Goal: Task Accomplishment & Management: Use online tool/utility

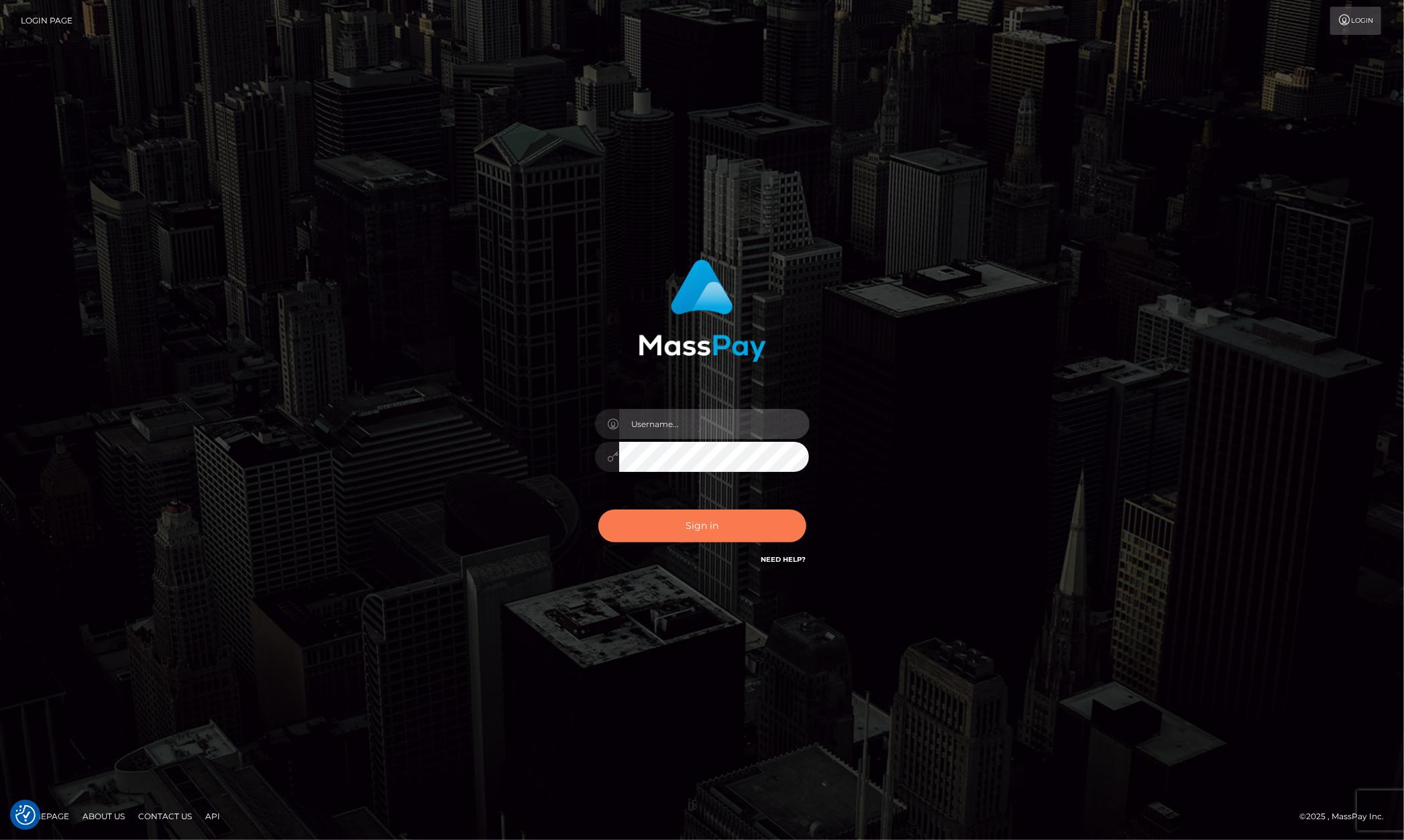
type input "Allen.megabonanza"
click at [748, 511] on button "Sign in" at bounding box center [702, 525] width 208 height 33
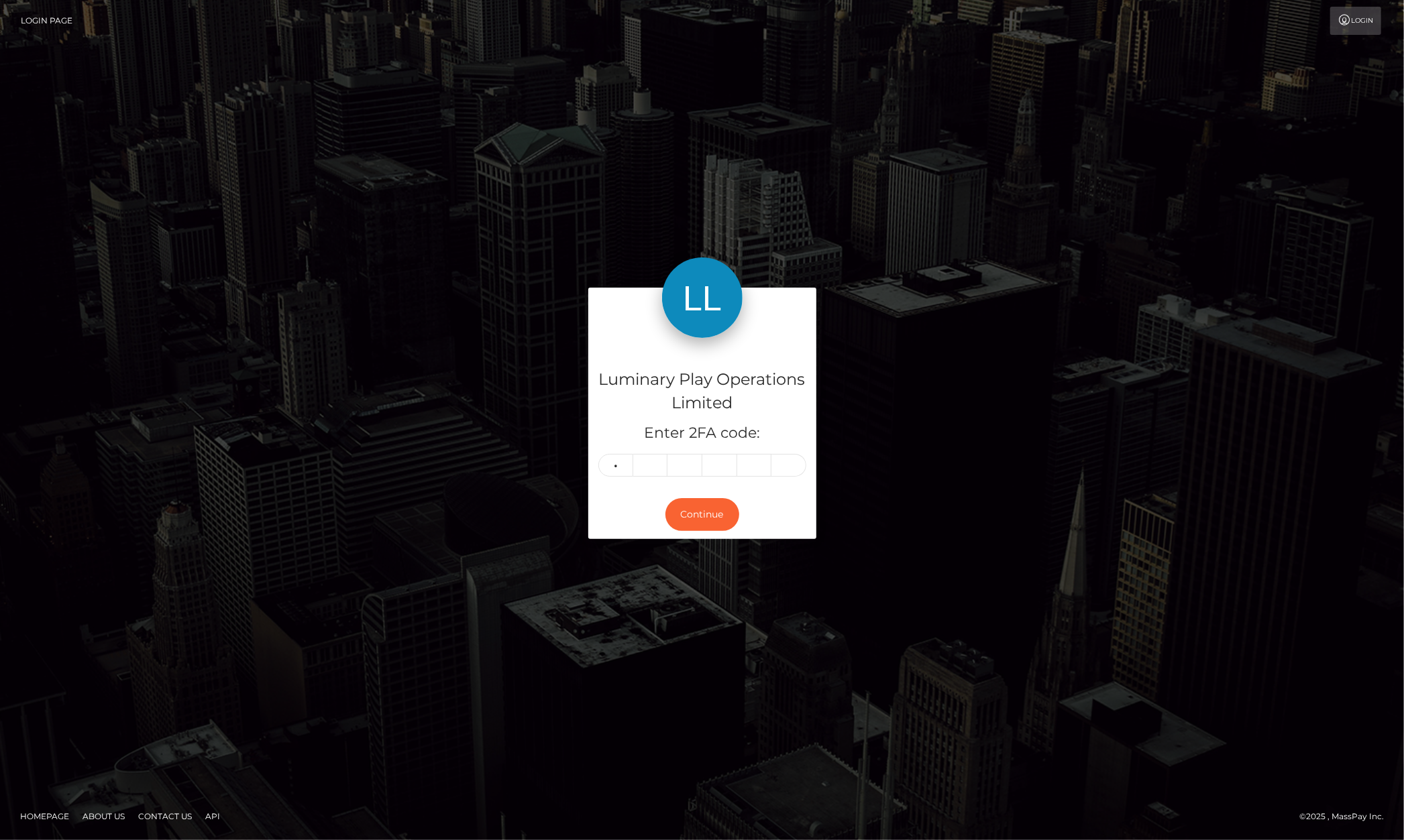
type input "9"
type input "1"
type input "3"
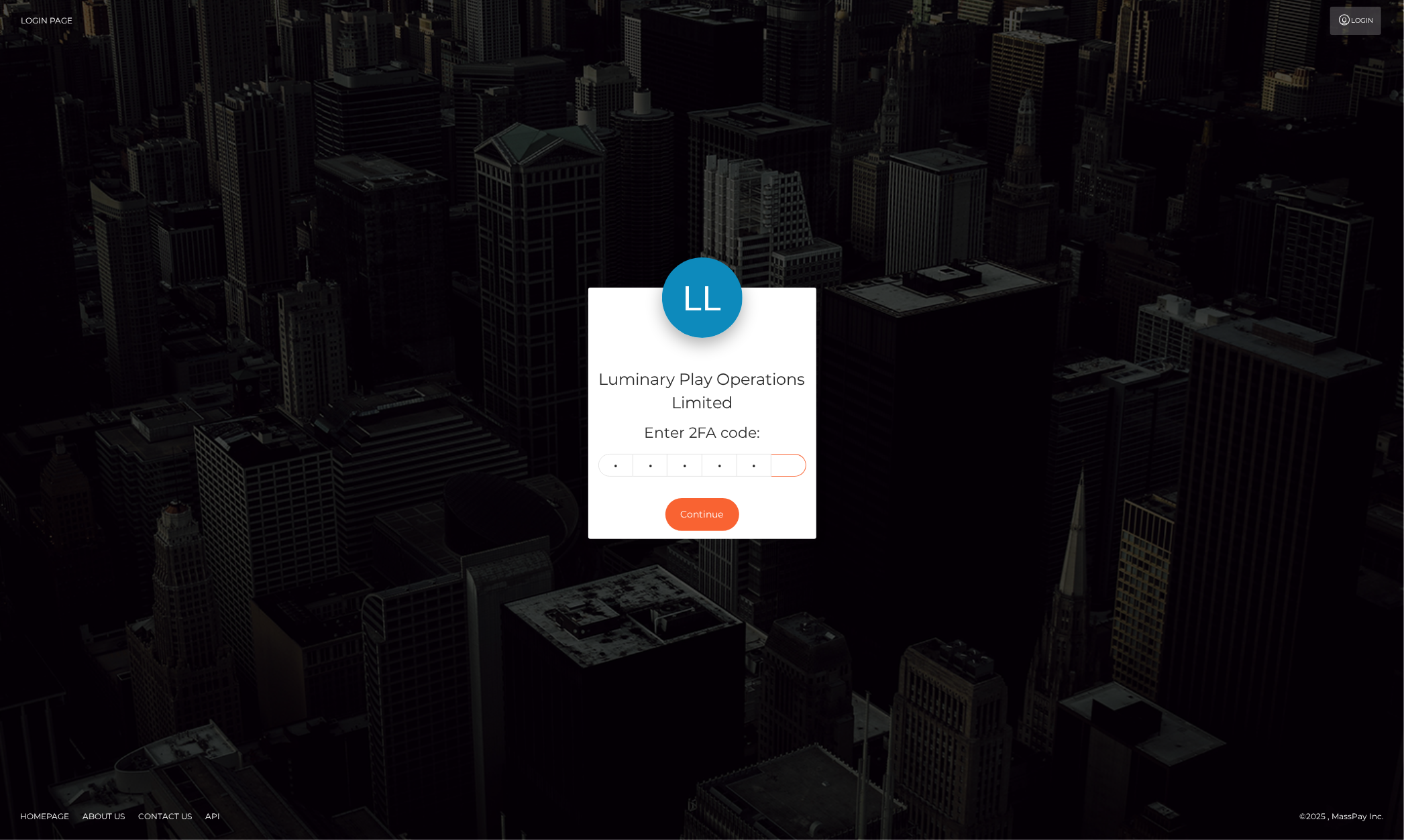
type input "6"
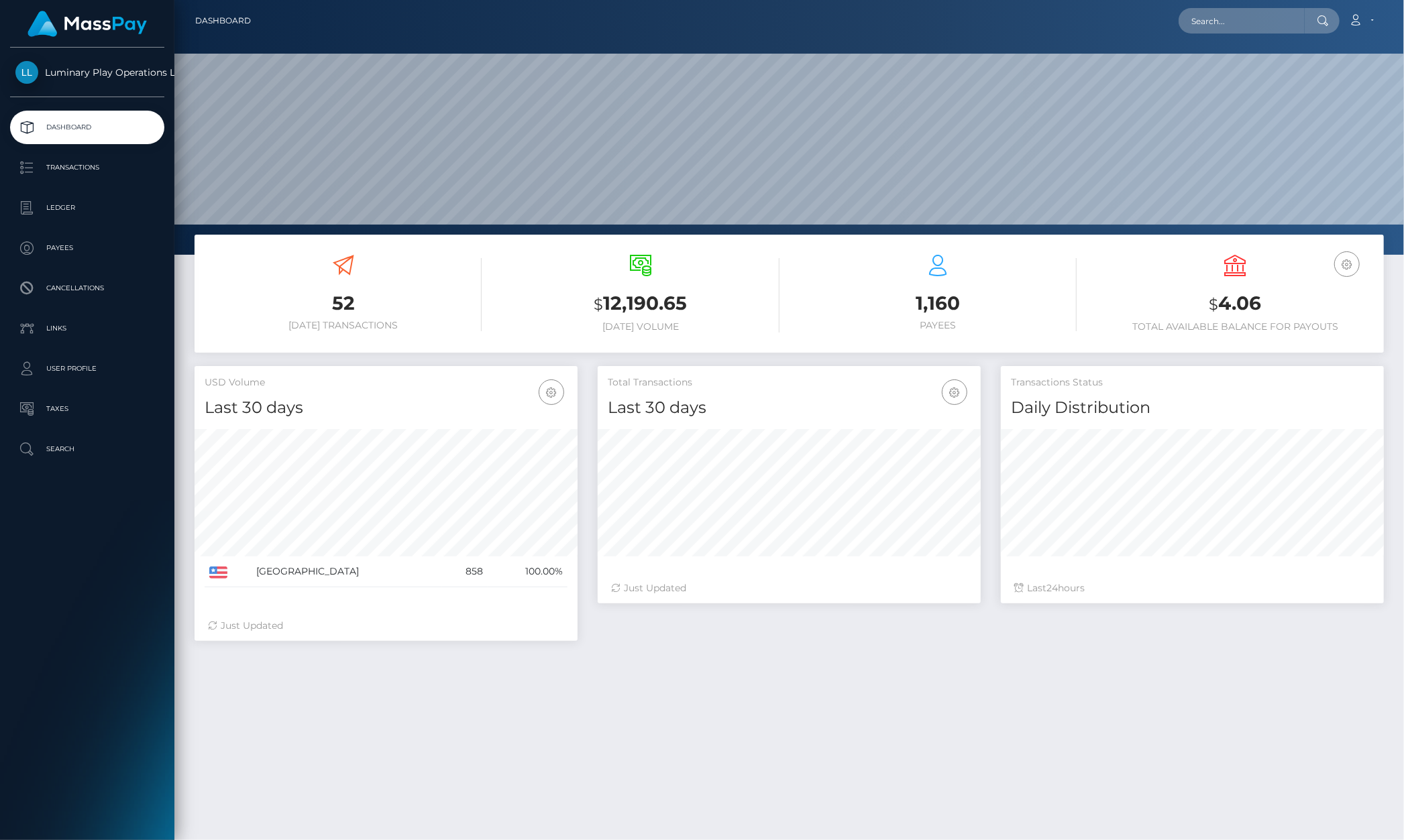
scroll to position [236, 383]
click at [84, 163] on p "Transactions" at bounding box center [87, 167] width 143 height 20
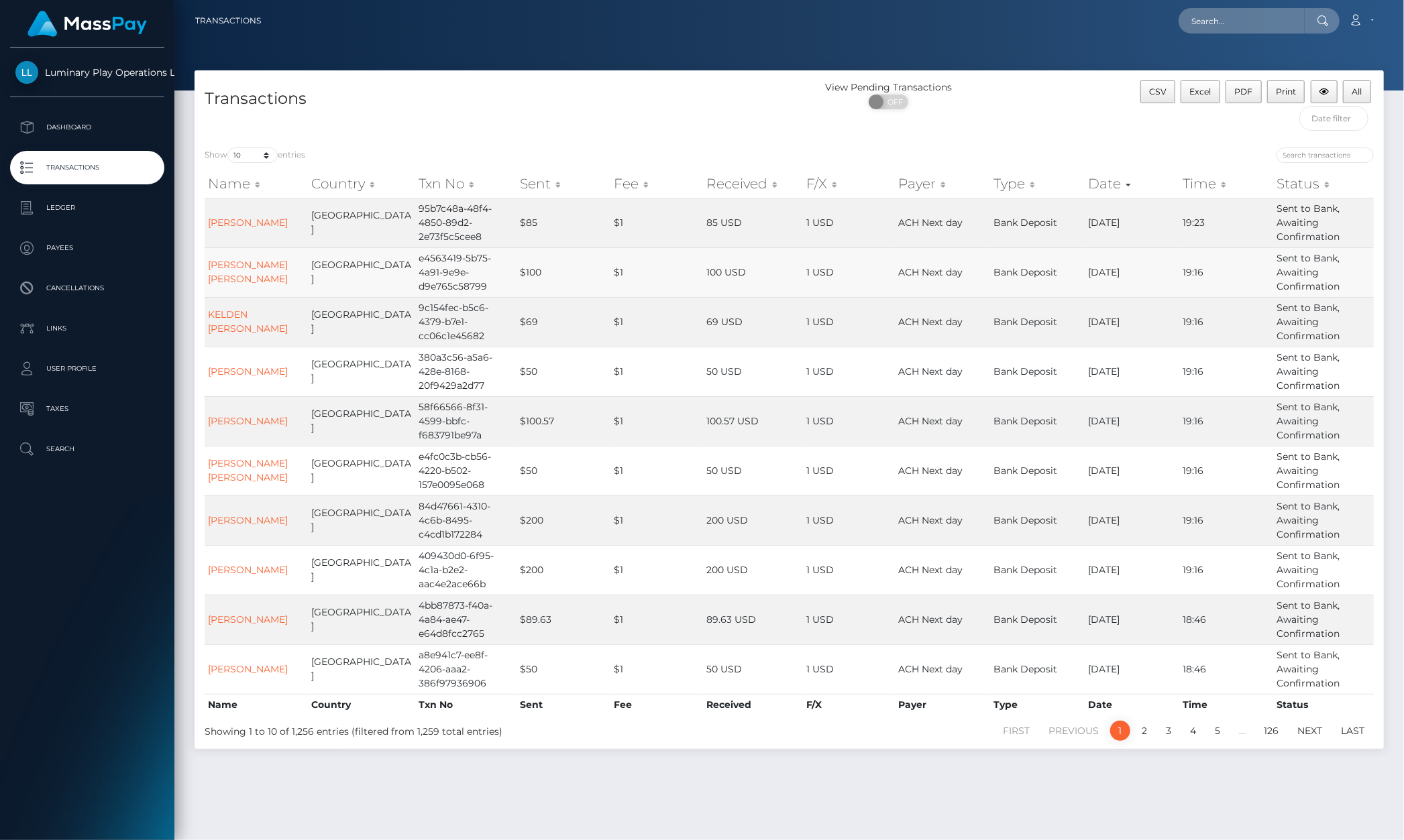
drag, startPoint x: 250, startPoint y: 134, endPoint x: 282, endPoint y: 255, distance: 125.2
click at [251, 134] on div "Transactions" at bounding box center [491, 109] width 595 height 57
drag, startPoint x: 258, startPoint y: 162, endPoint x: 280, endPoint y: 264, distance: 104.3
click at [258, 162] on select "10 25 50 100 250 500 1,000 3,500" at bounding box center [252, 156] width 50 height 16
select select "3500"
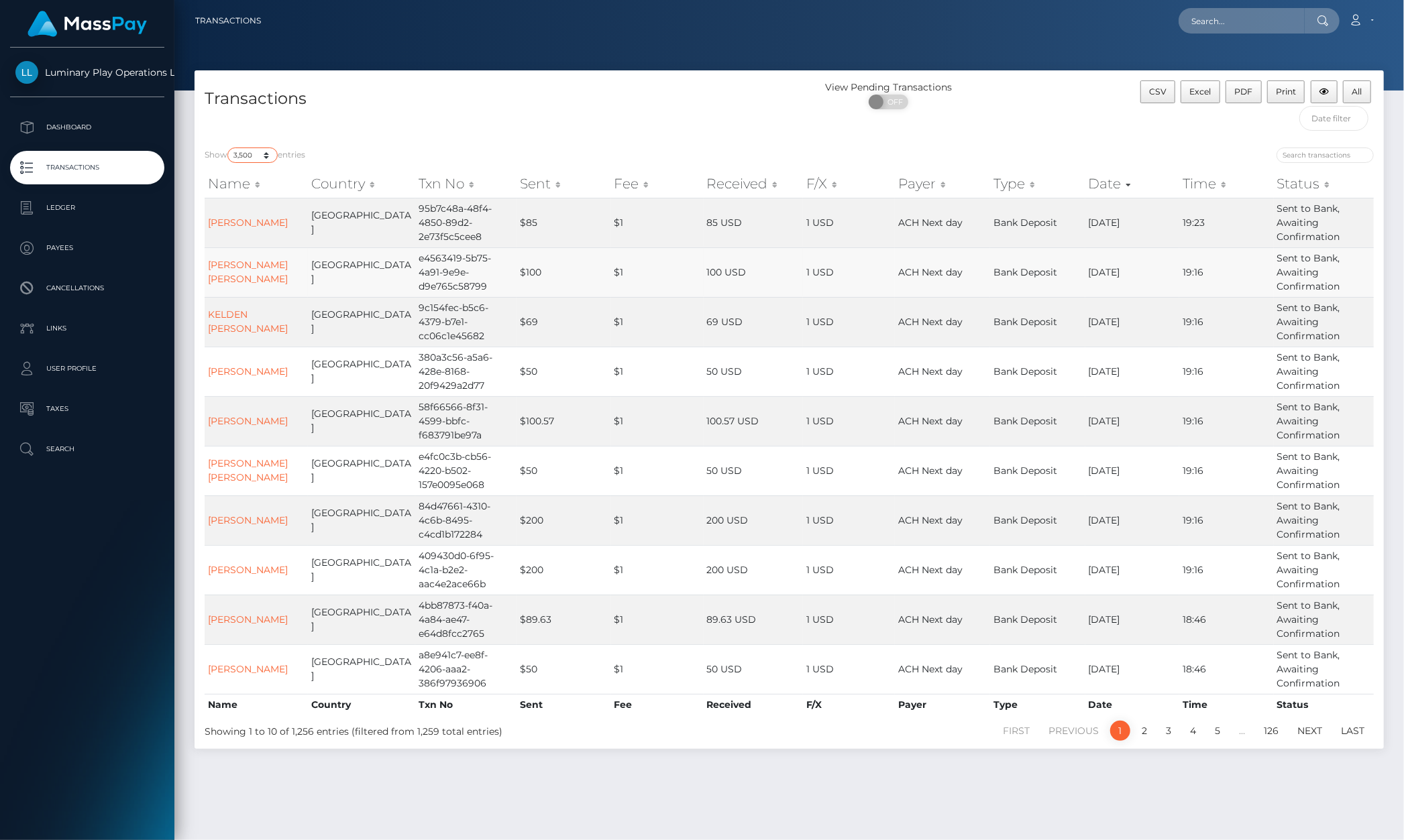
click at [229, 148] on select "10 25 50 100 250 500 1,000 3,500" at bounding box center [252, 156] width 50 height 16
click at [559, 114] on div "Transactions" at bounding box center [491, 109] width 595 height 57
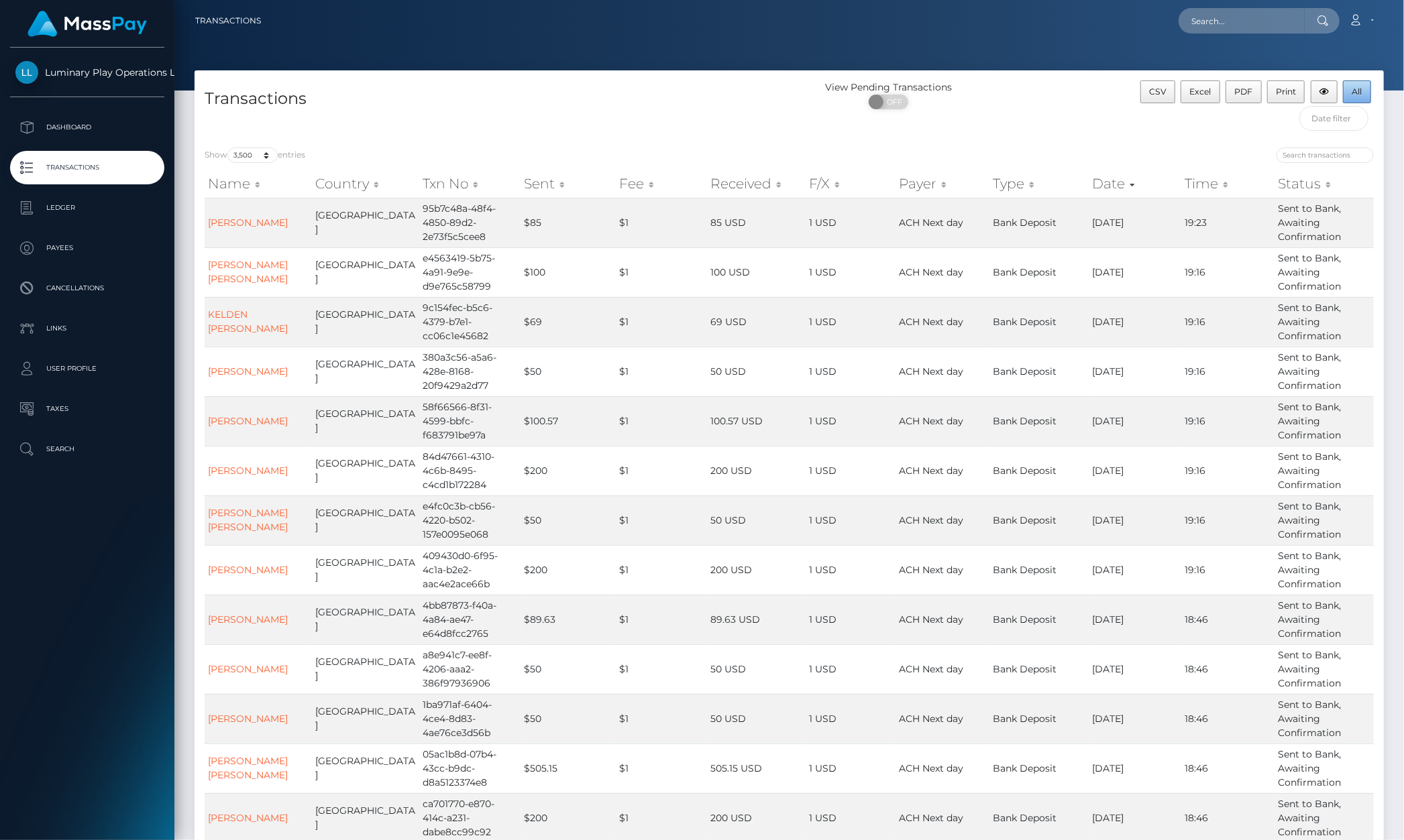
click at [1355, 98] on button "All" at bounding box center [1357, 92] width 28 height 23
click at [921, 100] on div "ON OFF" at bounding box center [888, 105] width 198 height 21
